Goal: Transaction & Acquisition: Purchase product/service

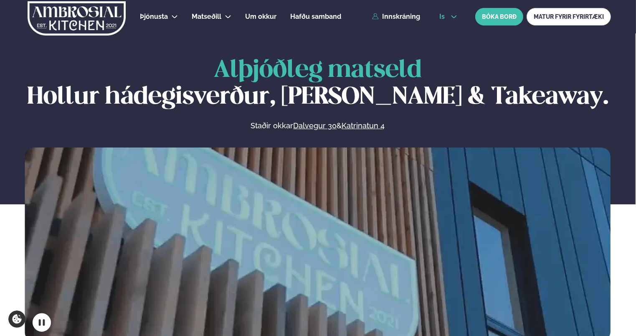
click at [456, 18] on icon at bounding box center [453, 16] width 7 height 7
click at [444, 32] on link "en" at bounding box center [448, 31] width 31 height 17
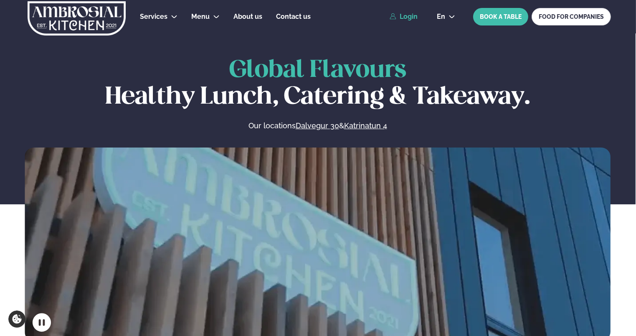
click at [409, 17] on link "Login" at bounding box center [404, 17] width 28 height 8
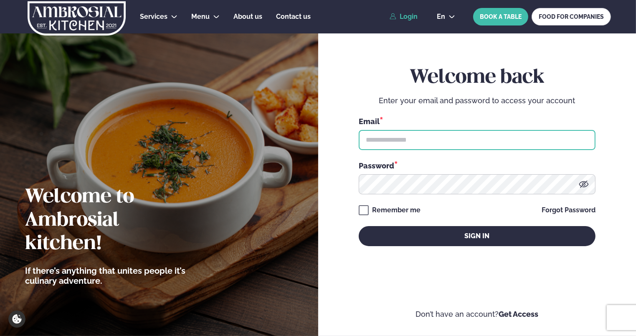
click at [387, 137] on input "text" at bounding box center [477, 140] width 237 height 20
type input "**********"
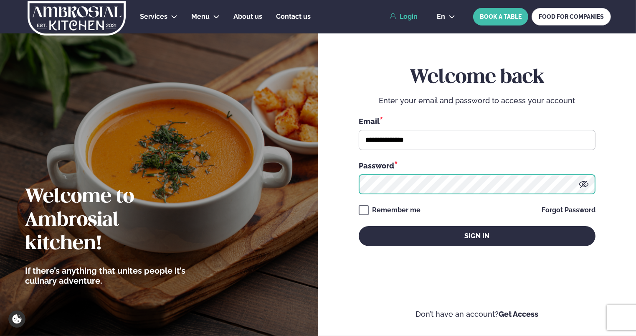
click at [359, 226] on button "Sign in" at bounding box center [477, 236] width 237 height 20
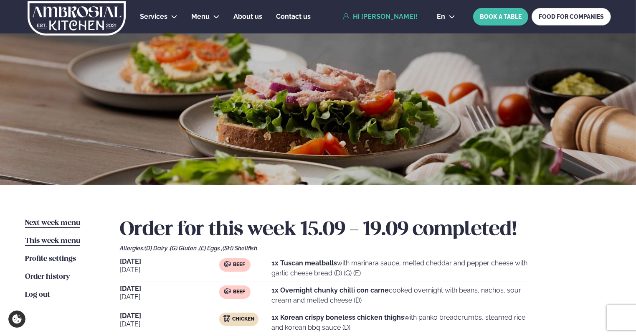
click at [70, 223] on span "Next week menu" at bounding box center [52, 222] width 55 height 7
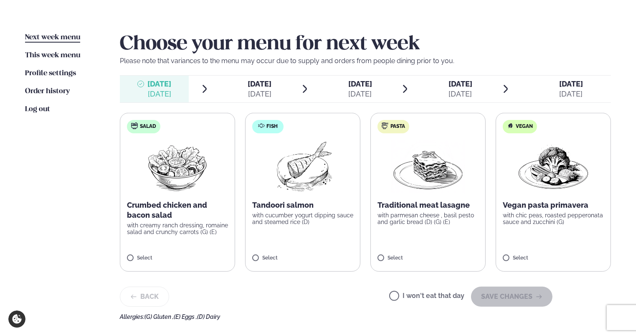
scroll to position [185, 0]
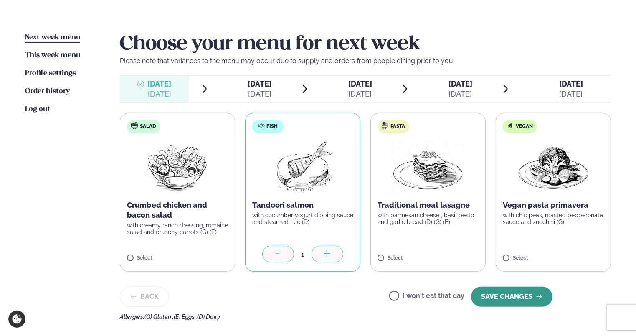
click at [534, 298] on button "SAVE CHANGES" at bounding box center [511, 296] width 81 height 20
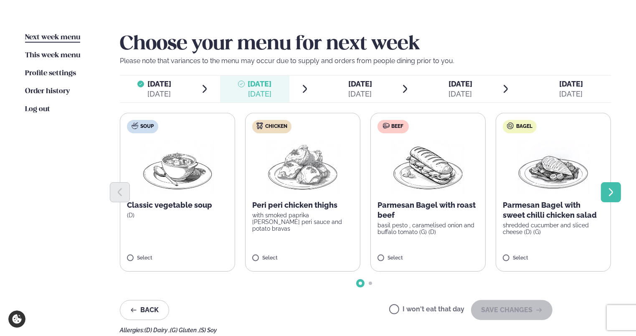
click at [613, 189] on icon "Next slide" at bounding box center [611, 192] width 10 height 10
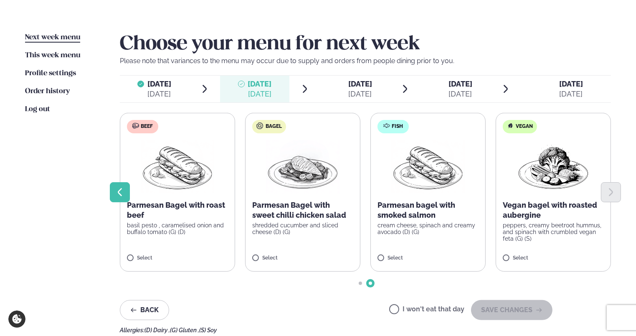
click at [119, 193] on icon "Previous slide" at bounding box center [120, 192] width 10 height 10
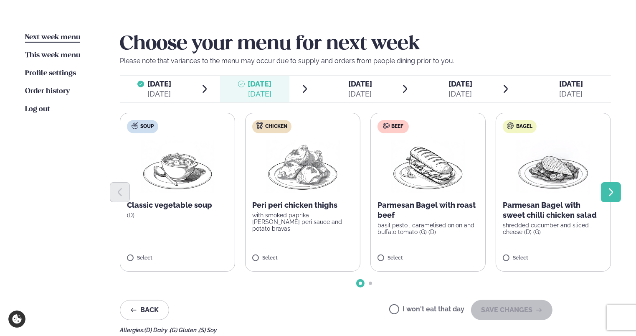
click at [612, 192] on icon "Next slide" at bounding box center [611, 192] width 4 height 8
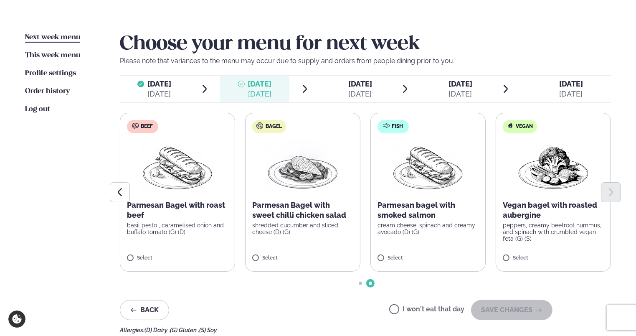
click at [386, 254] on label "Fish Parmesan bagel with smoked salmon cream cheese, spinach and creamy avocado…" at bounding box center [427, 192] width 115 height 159
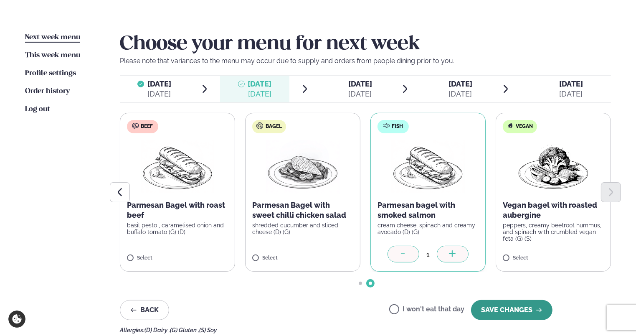
click at [514, 306] on button "SAVE CHANGES" at bounding box center [511, 310] width 81 height 20
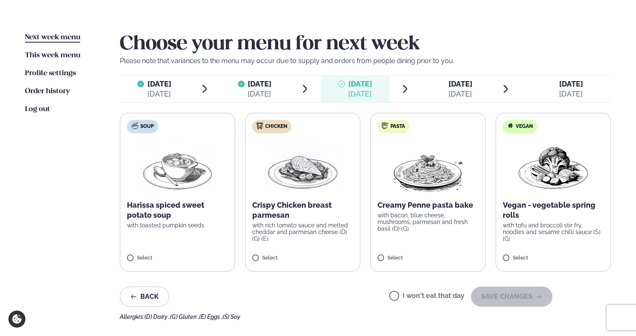
click at [288, 232] on p "with rich tomato sauce and melted cheddar and parmesan cheese (D) (G) (E)" at bounding box center [302, 232] width 101 height 20
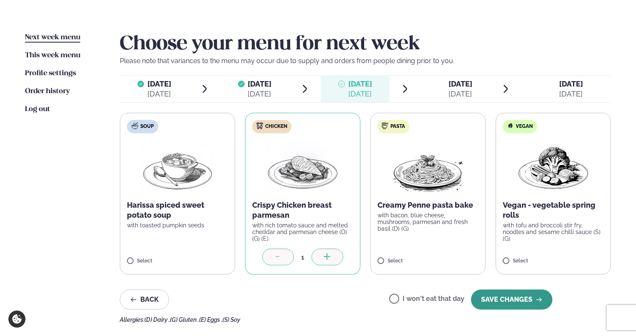
click at [513, 303] on button "SAVE CHANGES" at bounding box center [511, 299] width 81 height 20
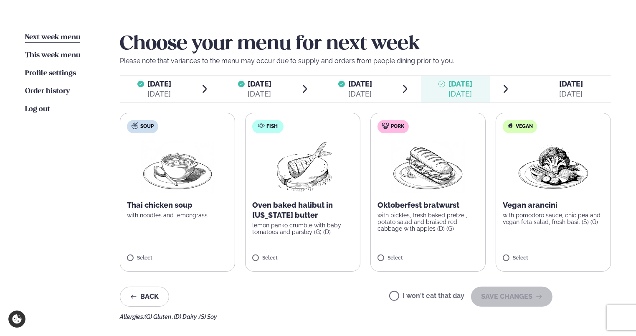
click at [316, 237] on label "Fish Oven baked halibut in [US_STATE] butter lemon panko crumble with baby toma…" at bounding box center [302, 192] width 115 height 159
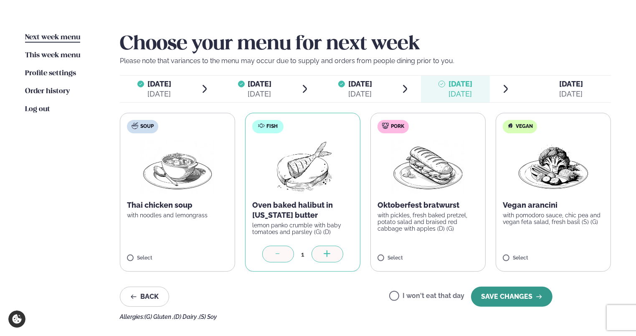
click at [502, 298] on button "SAVE CHANGES" at bounding box center [511, 296] width 81 height 20
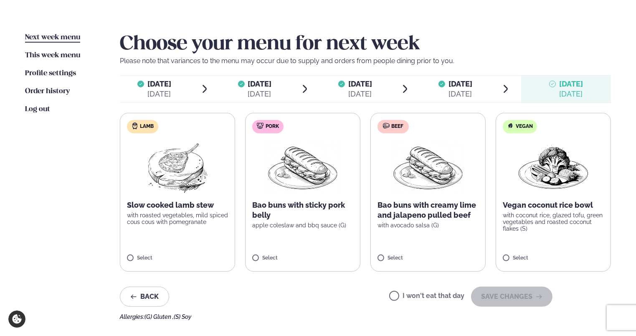
click at [199, 215] on p "with roasted vegetables, mild spiced cous cous with pomegranate" at bounding box center [177, 218] width 101 height 13
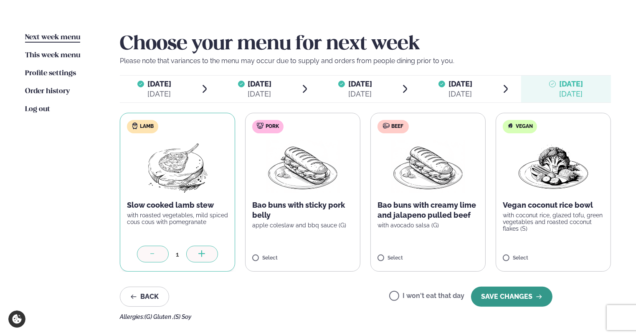
click at [503, 295] on button "SAVE CHANGES" at bounding box center [511, 296] width 81 height 20
